Goal: Task Accomplishment & Management: Use online tool/utility

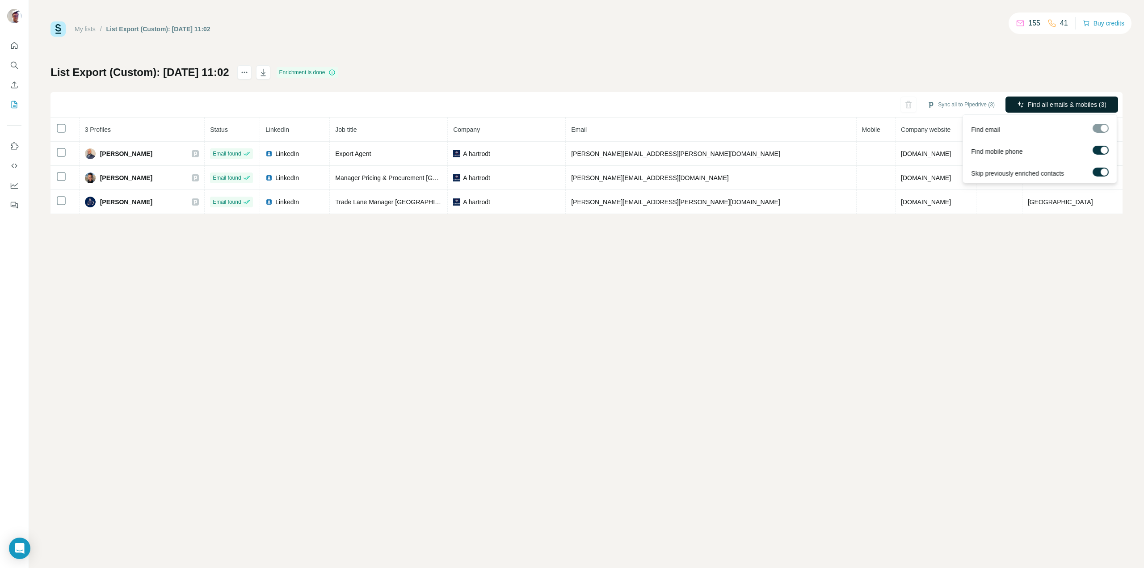
click at [1071, 104] on span "Find all emails & mobiles (3)" at bounding box center [1067, 104] width 79 height 9
click at [1067, 103] on span "Find all emails & mobiles (3)" at bounding box center [1067, 104] width 79 height 9
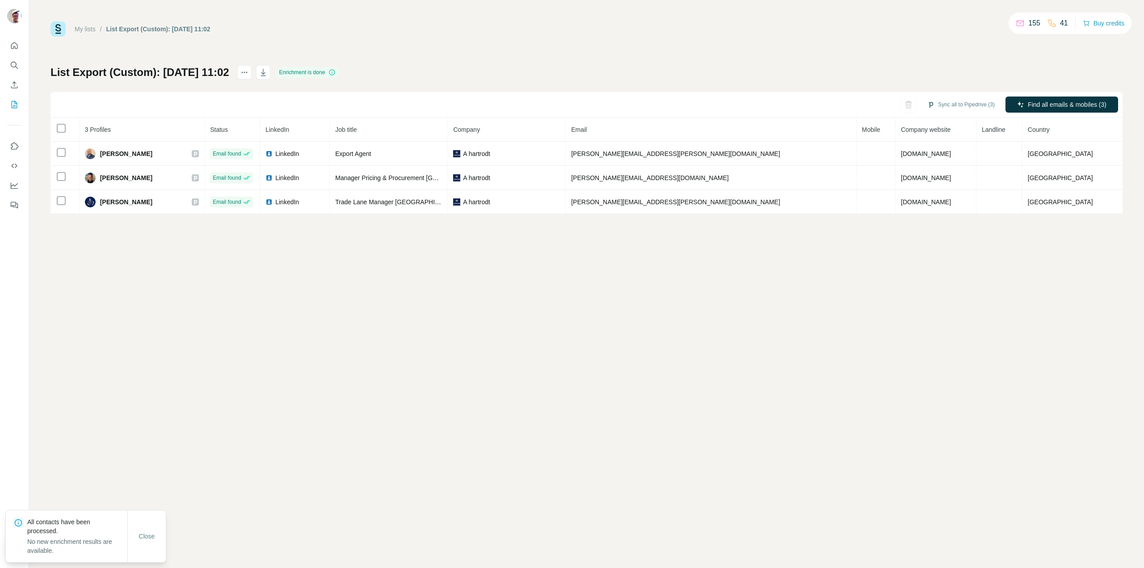
click at [1062, 192] on tbody "[PERSON_NAME] Email found LinkedIn Export Agent A hartrodt [PERSON_NAME][EMAIL_…" at bounding box center [587, 178] width 1072 height 72
click at [997, 240] on div "My lists / List Export (Custom): [DATE] 11:02 155 41 Buy credits List Export (C…" at bounding box center [586, 284] width 1115 height 568
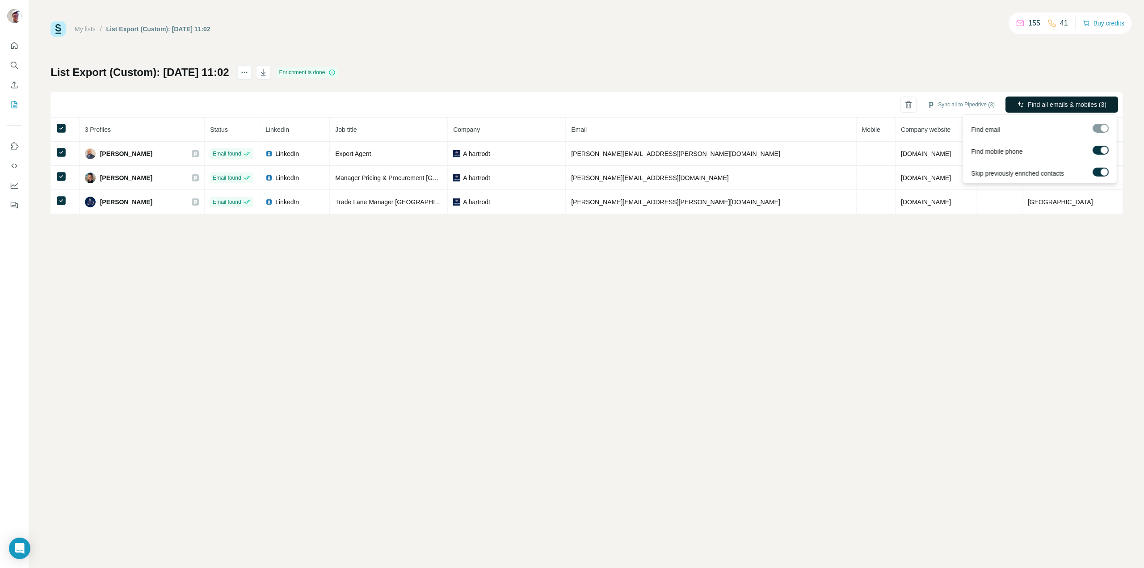
click at [1058, 103] on span "Find all emails & mobiles (3)" at bounding box center [1067, 104] width 79 height 9
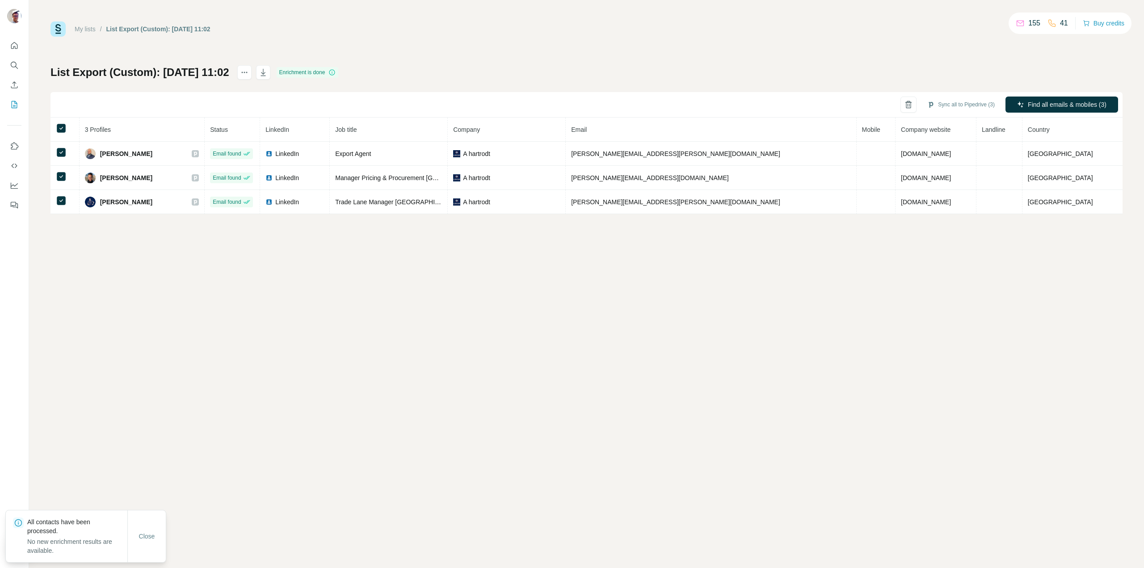
click at [806, 272] on div "My lists / List Export (Custom): [DATE] 11:02 155 41 Buy credits List Export (C…" at bounding box center [586, 284] width 1115 height 568
